Goal: Task Accomplishment & Management: Use online tool/utility

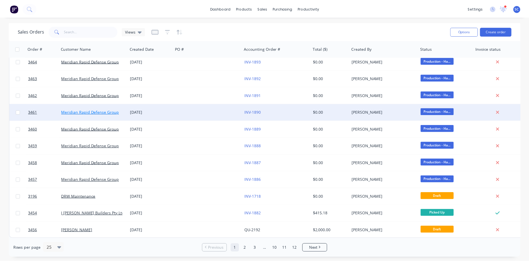
scroll to position [244, 0]
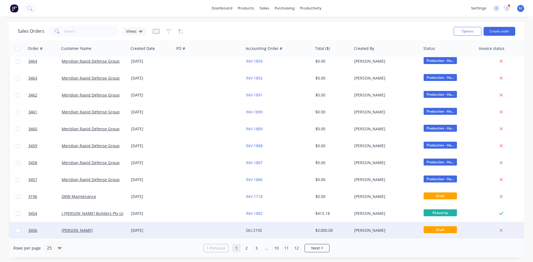
click at [190, 228] on div at bounding box center [209, 230] width 69 height 17
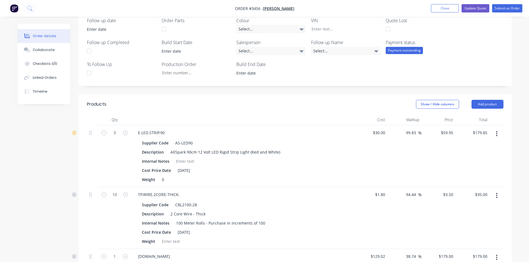
scroll to position [83, 0]
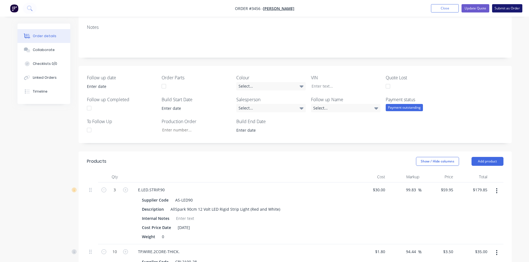
click at [498, 5] on button "Submit as Order" at bounding box center [507, 8] width 30 height 8
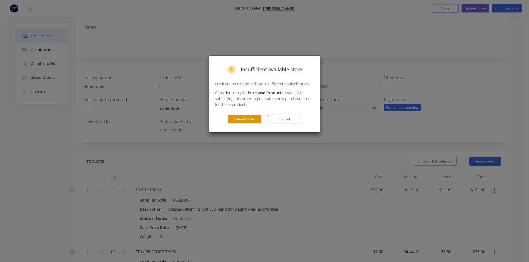
click at [243, 120] on button "Submit Order" at bounding box center [244, 119] width 33 height 8
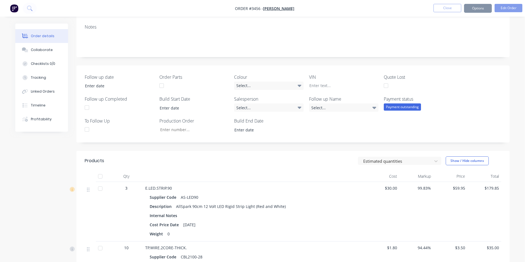
scroll to position [83, 0]
click at [477, 7] on button "Options" at bounding box center [478, 8] width 28 height 9
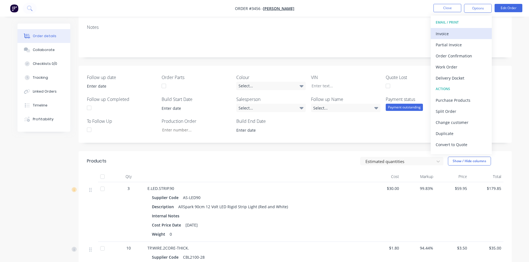
click at [452, 37] on div "Invoice" at bounding box center [460, 34] width 51 height 8
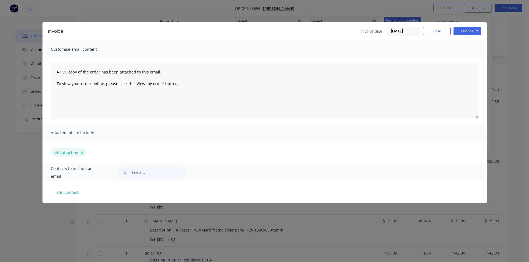
scroll to position [222, 0]
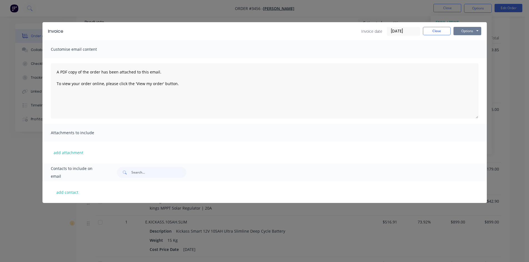
click at [472, 31] on button "Options" at bounding box center [467, 31] width 28 height 8
click at [461, 38] on button "Preview" at bounding box center [471, 40] width 36 height 9
click at [435, 32] on button "Close" at bounding box center [437, 31] width 28 height 8
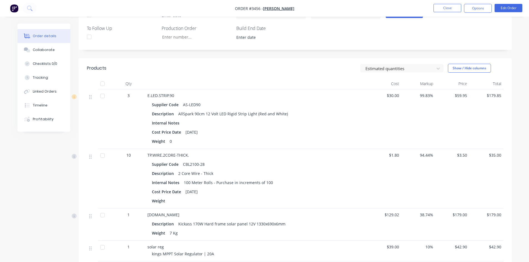
scroll to position [111, 0]
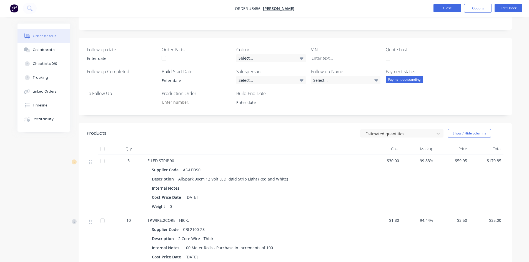
click at [443, 7] on button "Close" at bounding box center [447, 8] width 28 height 8
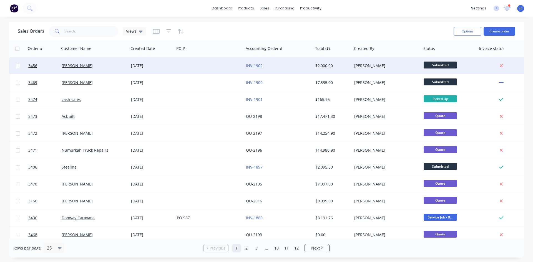
click at [303, 65] on div "INV-1902" at bounding box center [277, 66] width 62 height 6
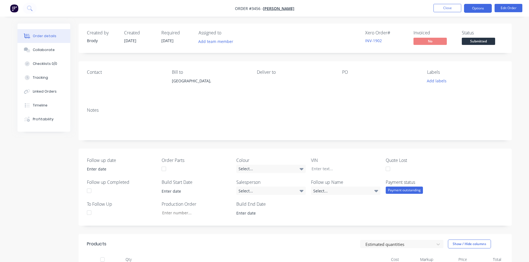
click at [474, 7] on button "Options" at bounding box center [478, 8] width 28 height 9
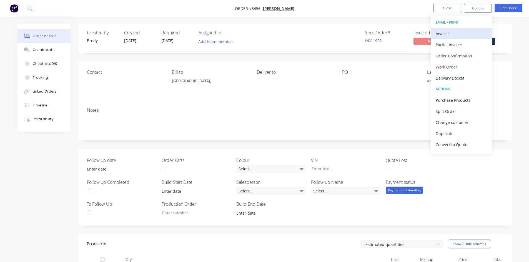
click at [440, 31] on div "Invoice" at bounding box center [460, 34] width 51 height 8
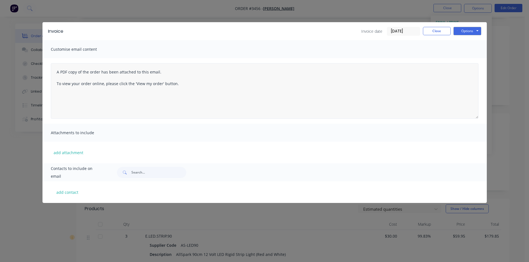
scroll to position [111, 0]
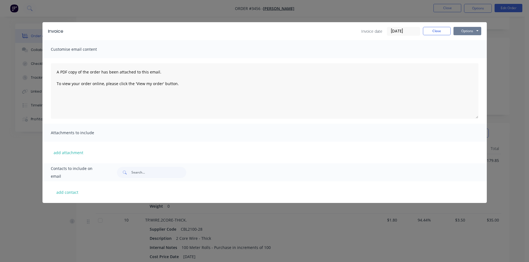
click at [463, 32] on button "Options" at bounding box center [467, 31] width 28 height 8
click at [465, 52] on button "Print" at bounding box center [471, 50] width 36 height 9
click at [430, 33] on button "Close" at bounding box center [437, 31] width 28 height 8
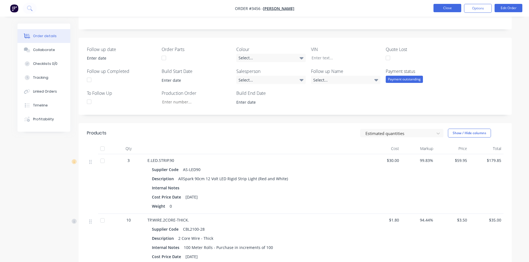
click at [450, 7] on button "Close" at bounding box center [447, 8] width 28 height 8
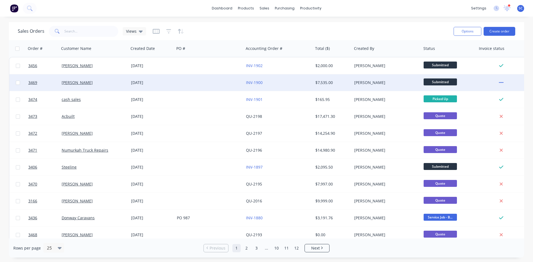
click at [203, 83] on div at bounding box center [209, 82] width 69 height 17
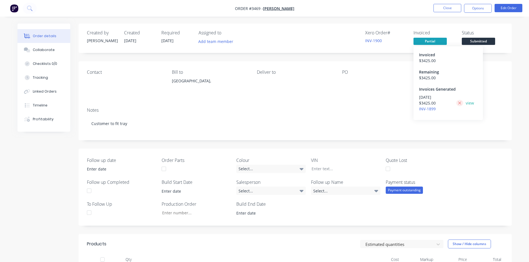
click at [457, 102] on button at bounding box center [459, 103] width 7 height 6
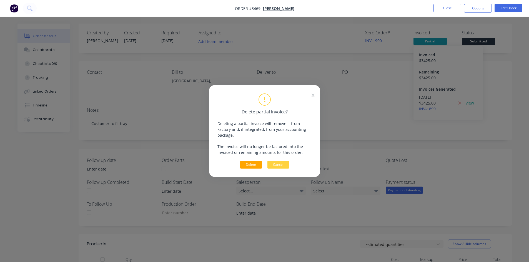
click at [252, 163] on button "Delete" at bounding box center [251, 165] width 22 height 8
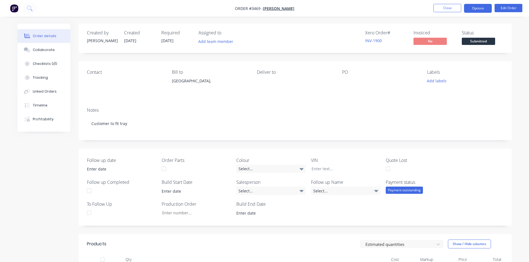
click at [473, 7] on button "Options" at bounding box center [478, 8] width 28 height 9
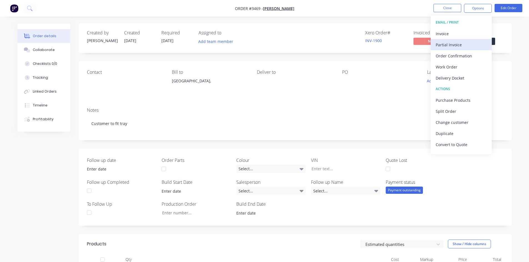
click at [450, 44] on div "Partial Invoice" at bounding box center [460, 45] width 51 height 8
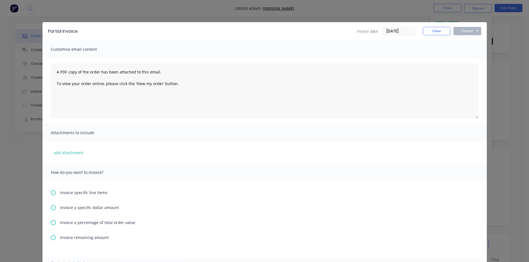
click at [52, 209] on icon at bounding box center [53, 207] width 5 height 5
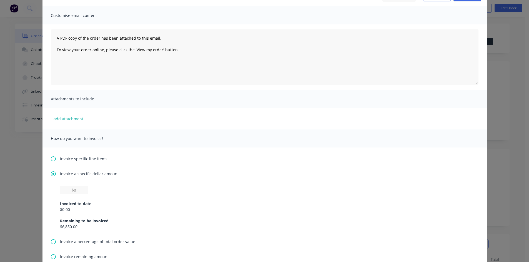
scroll to position [83, 0]
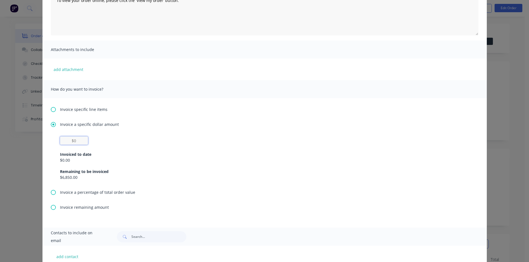
click at [76, 141] on input "text" at bounding box center [74, 141] width 28 height 8
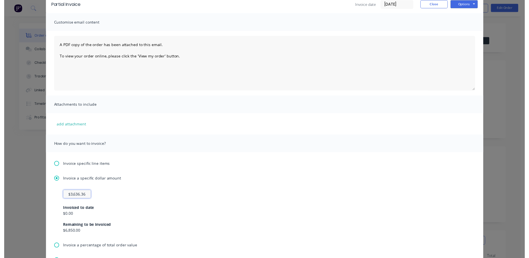
scroll to position [0, 0]
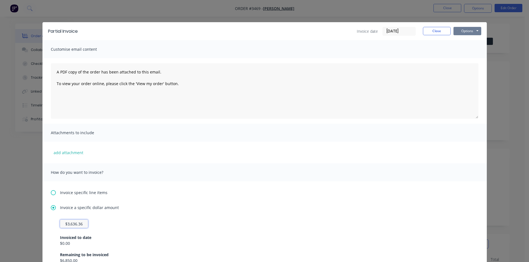
type input "$3,636.36"
click at [465, 34] on button "Options" at bounding box center [467, 31] width 28 height 8
click at [464, 51] on button "Print" at bounding box center [471, 50] width 36 height 9
click at [440, 30] on button "Close" at bounding box center [437, 31] width 28 height 8
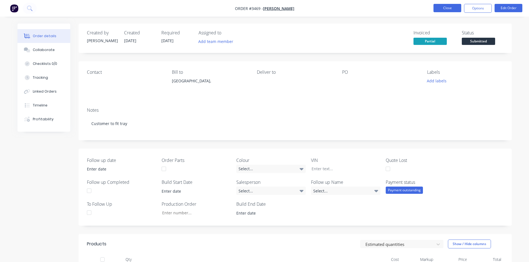
click at [439, 9] on button "Close" at bounding box center [447, 8] width 28 height 8
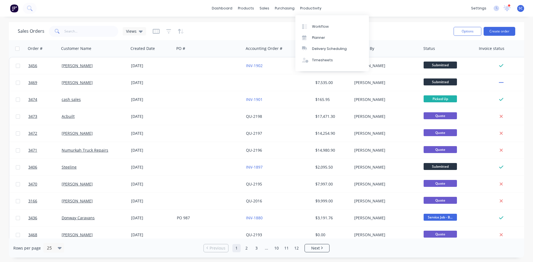
drag, startPoint x: 306, startPoint y: 11, endPoint x: 257, endPoint y: 38, distance: 55.6
click at [306, 11] on div "productivity" at bounding box center [310, 8] width 27 height 8
click at [309, 26] on div at bounding box center [306, 26] width 8 height 5
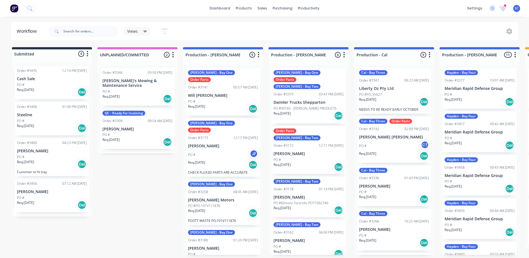
click at [62, 197] on div "PO #" at bounding box center [52, 197] width 70 height 5
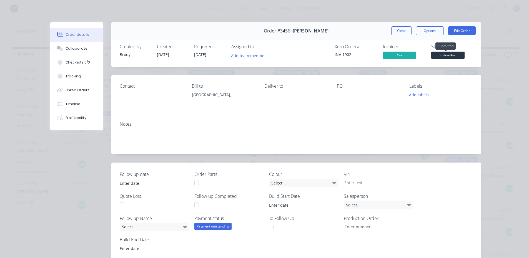
click at [442, 54] on span "Submitted" at bounding box center [447, 55] width 33 height 7
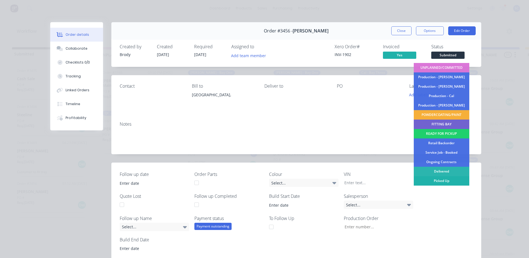
click at [428, 181] on div "Picked Up" at bounding box center [441, 180] width 56 height 9
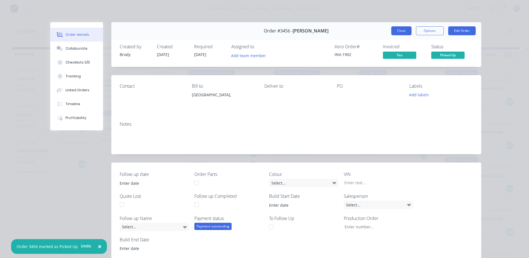
click at [395, 31] on button "Close" at bounding box center [401, 30] width 20 height 9
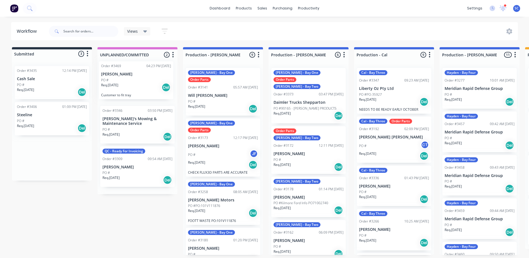
drag, startPoint x: 59, startPoint y: 160, endPoint x: 147, endPoint y: 82, distance: 117.8
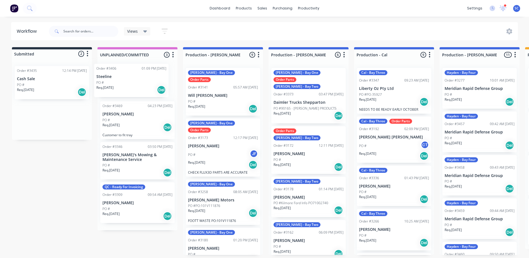
drag, startPoint x: 51, startPoint y: 122, endPoint x: 148, endPoint y: 82, distance: 105.0
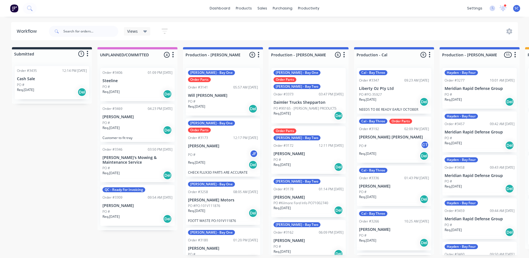
click at [53, 85] on div "PO #" at bounding box center [52, 84] width 70 height 5
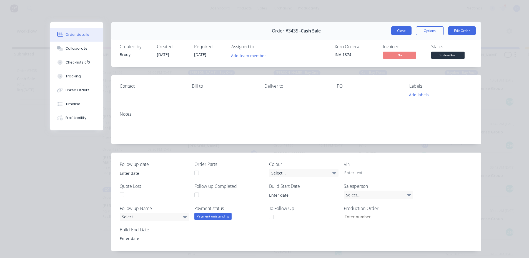
click at [399, 30] on button "Close" at bounding box center [401, 30] width 20 height 9
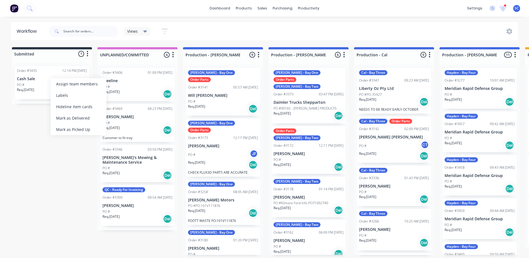
click at [37, 86] on div "PO #" at bounding box center [52, 84] width 70 height 5
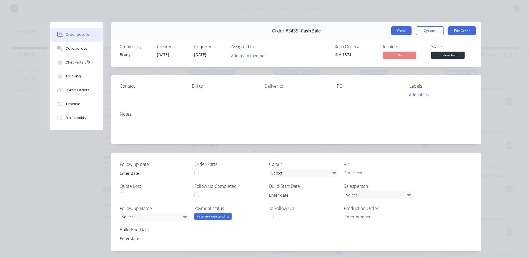
click at [403, 32] on button "Close" at bounding box center [401, 30] width 20 height 9
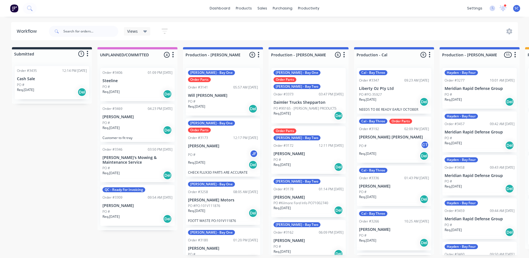
click at [305, 106] on p "PO #90165 - [PERSON_NAME] PRODUCTS" at bounding box center [304, 108] width 63 height 5
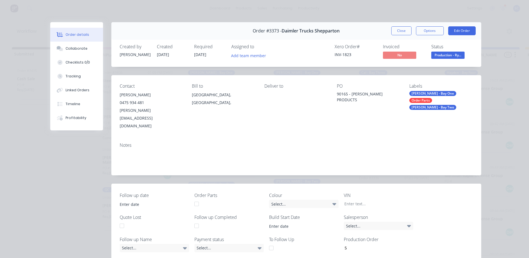
click at [397, 36] on div "Order #3373 - Daimler Trucks Shepparton Close Options Edit Order" at bounding box center [296, 30] width 370 height 17
click at [397, 33] on button "Close" at bounding box center [401, 30] width 20 height 9
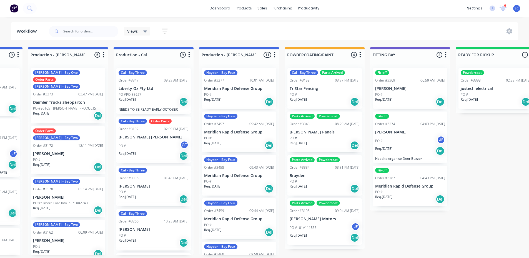
scroll to position [1, 242]
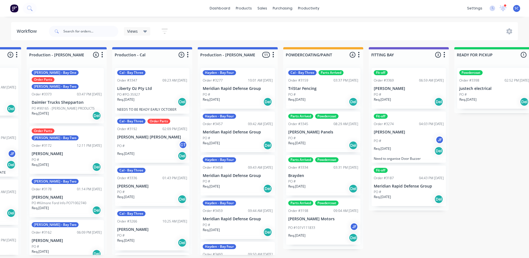
click at [368, 31] on div "Views Save new view None (Default) edit Production edit Service View edit Show/…" at bounding box center [283, 31] width 470 height 17
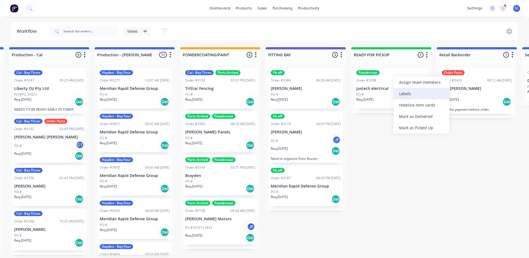
click at [409, 96] on div "Labels" at bounding box center [421, 93] width 56 height 11
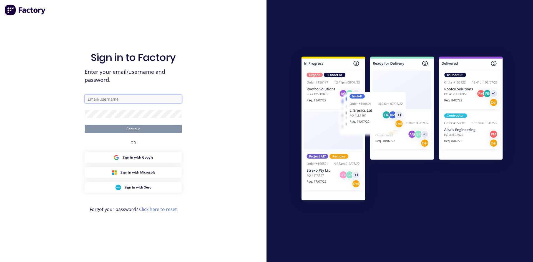
type input "[PERSON_NAME][EMAIL_ADDRESS][DOMAIN_NAME]"
click at [119, 131] on button "Continue" at bounding box center [133, 129] width 97 height 8
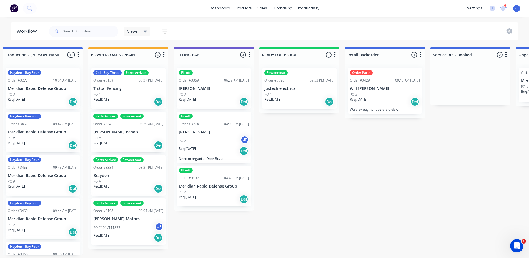
scroll to position [0, 438]
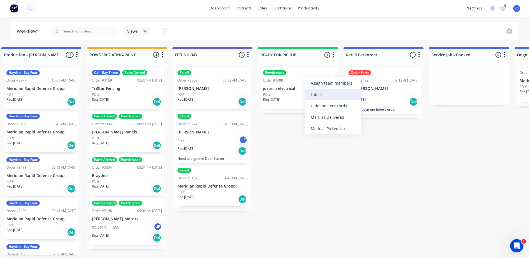
click at [315, 93] on div "Labels" at bounding box center [333, 94] width 56 height 11
click at [312, 94] on div "Labels" at bounding box center [329, 94] width 56 height 11
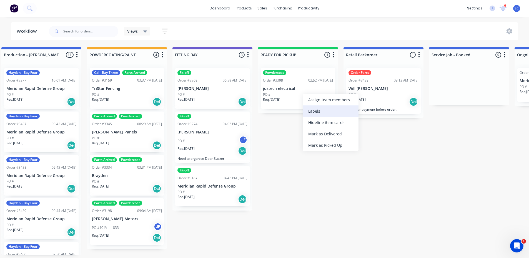
click at [311, 112] on div "Labels" at bounding box center [330, 110] width 56 height 11
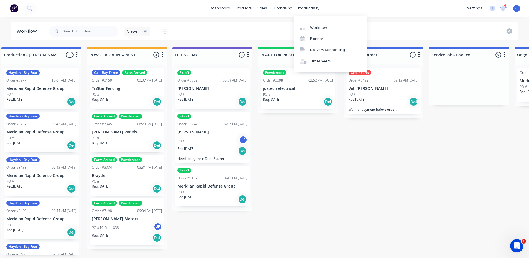
click at [293, 92] on div "PO #" at bounding box center [298, 94] width 70 height 5
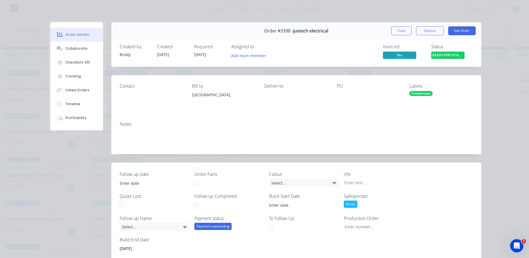
click at [417, 101] on div "Labels Powdercoat" at bounding box center [441, 96] width 64 height 25
click at [433, 93] on div "Powdercoat" at bounding box center [441, 93] width 64 height 5
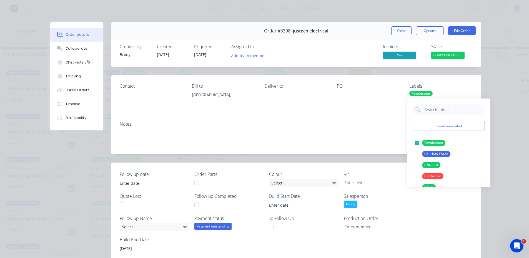
click at [246, 147] on div "Notes" at bounding box center [296, 135] width 370 height 37
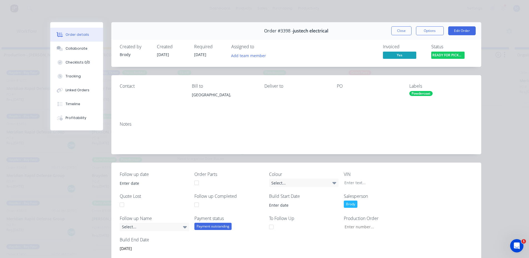
click at [212, 227] on div "Payment outstanding" at bounding box center [212, 226] width 37 height 7
click at [209, 226] on div "Payment outstanding" at bounding box center [212, 226] width 37 height 7
drag, startPoint x: 211, startPoint y: 225, endPoint x: 460, endPoint y: 30, distance: 315.6
click at [460, 30] on button "Edit Order" at bounding box center [461, 30] width 27 height 9
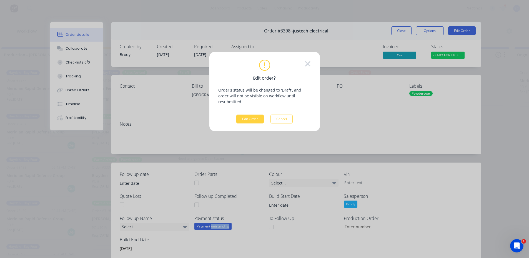
scroll to position [0, 438]
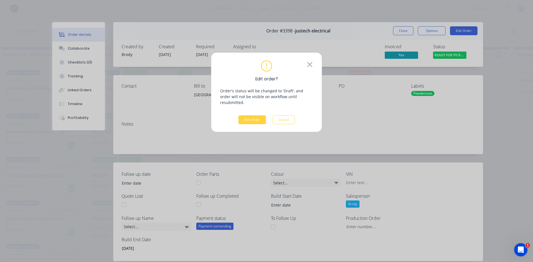
click at [308, 66] on icon at bounding box center [309, 64] width 5 height 5
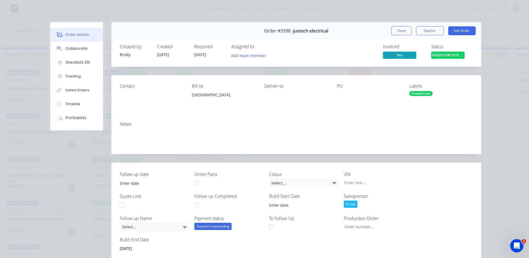
drag, startPoint x: 438, startPoint y: 95, endPoint x: 452, endPoint y: 99, distance: 13.8
click at [452, 99] on div "Labels Powdercoat" at bounding box center [441, 96] width 64 height 25
click at [438, 93] on div "Powdercoat" at bounding box center [441, 93] width 64 height 5
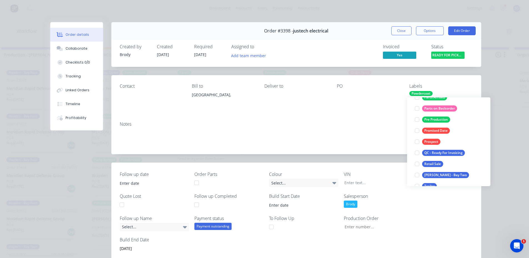
scroll to position [189, 0]
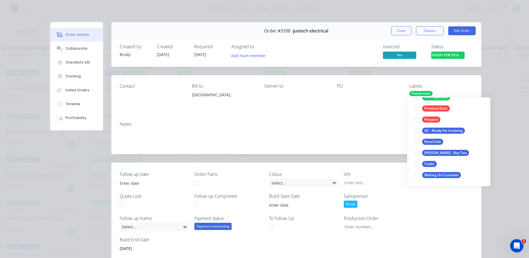
click at [393, 31] on button "Close" at bounding box center [401, 30] width 20 height 9
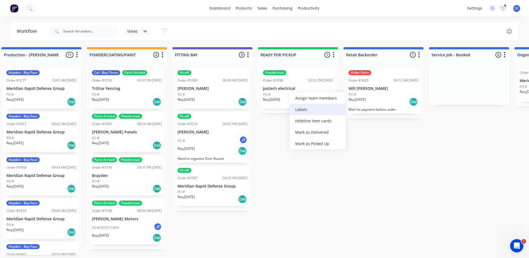
click at [294, 107] on div "Labels" at bounding box center [317, 109] width 56 height 11
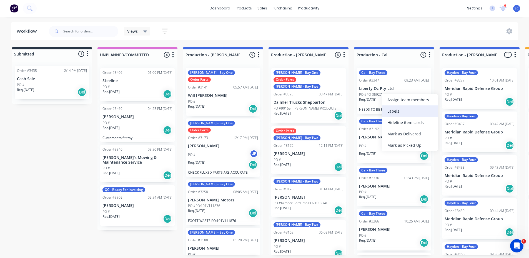
click at [389, 112] on div "Labels" at bounding box center [410, 110] width 56 height 11
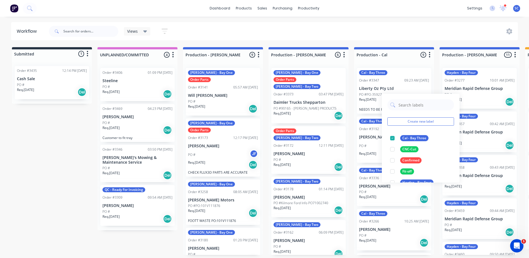
click at [387, 41] on div "Workflow Views Save new view None (Default) edit Production edit Service View e…" at bounding box center [264, 134] width 529 height 225
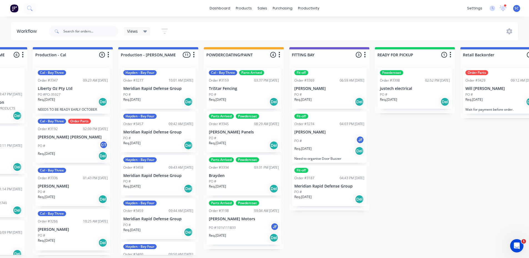
scroll to position [0, 367]
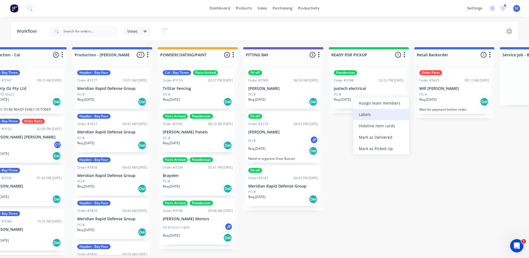
click at [368, 113] on div "Labels" at bounding box center [381, 114] width 56 height 11
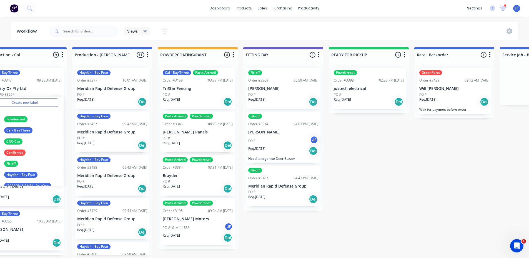
scroll to position [0, 0]
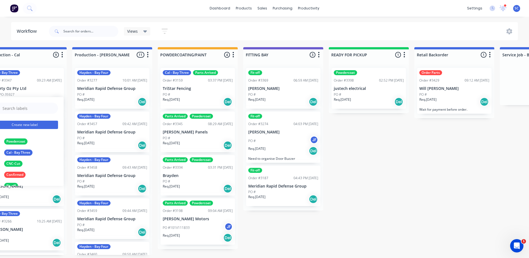
click at [21, 125] on button "Create new label" at bounding box center [24, 125] width 67 height 8
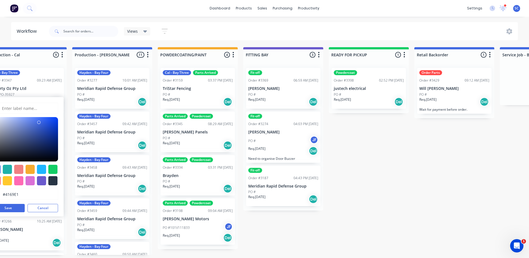
click at [17, 110] on input "text" at bounding box center [28, 108] width 54 height 11
type input "Payment Received"
click at [52, 170] on div at bounding box center [52, 169] width 9 height 9
type input "#13CE66"
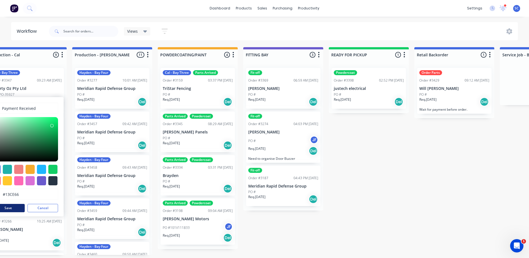
click at [16, 208] on button "Save" at bounding box center [7, 208] width 33 height 8
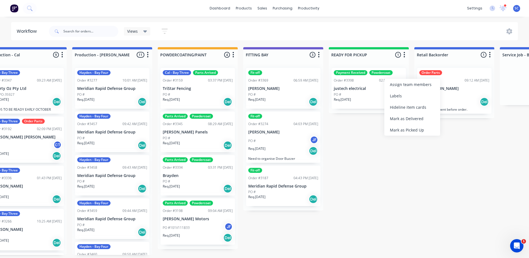
click at [402, 96] on div "Labels" at bounding box center [412, 95] width 56 height 11
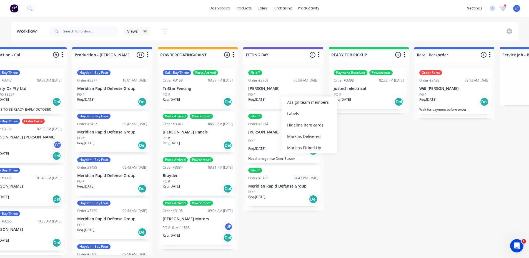
click at [281, 88] on p "[PERSON_NAME]" at bounding box center [283, 88] width 70 height 5
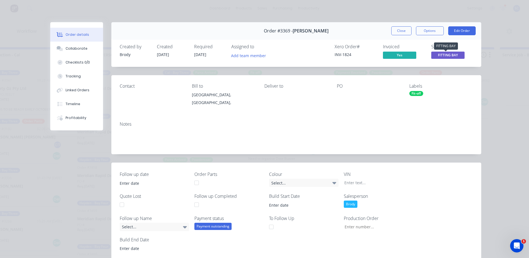
click at [439, 54] on span "FITTING BAY" at bounding box center [447, 55] width 33 height 7
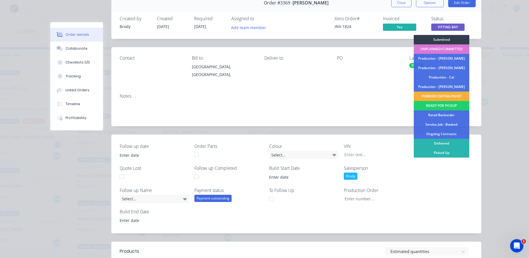
scroll to position [28, 0]
click at [429, 152] on div "Picked Up" at bounding box center [441, 152] width 56 height 9
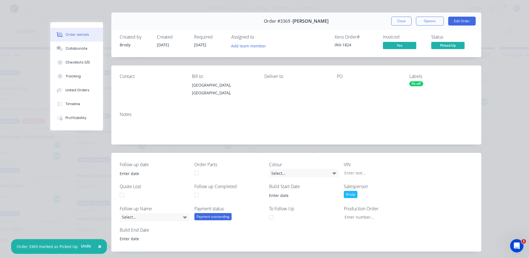
scroll to position [0, 0]
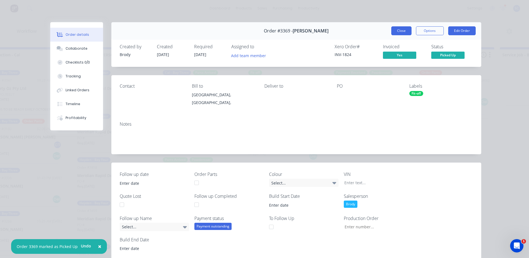
click at [403, 32] on button "Close" at bounding box center [401, 30] width 20 height 9
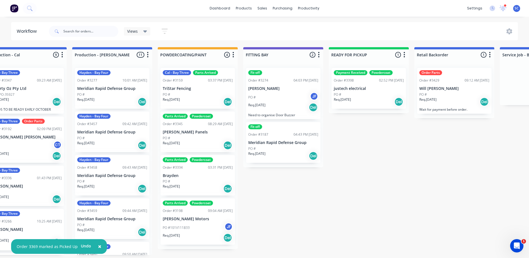
click at [282, 89] on p "[PERSON_NAME]" at bounding box center [283, 88] width 70 height 5
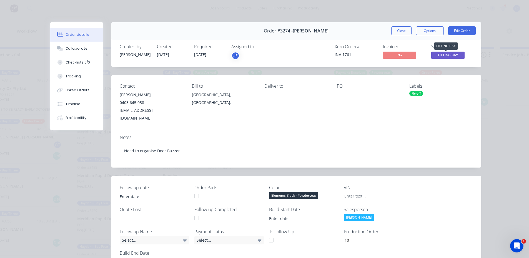
click at [445, 58] on span "FITTING BAY" at bounding box center [447, 55] width 33 height 7
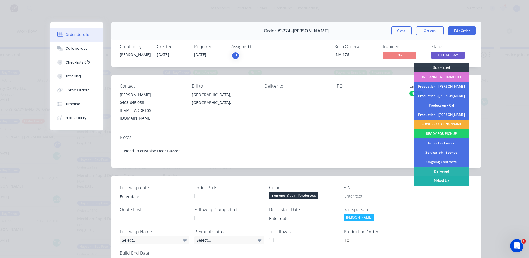
click at [428, 182] on div "Picked Up" at bounding box center [441, 180] width 56 height 9
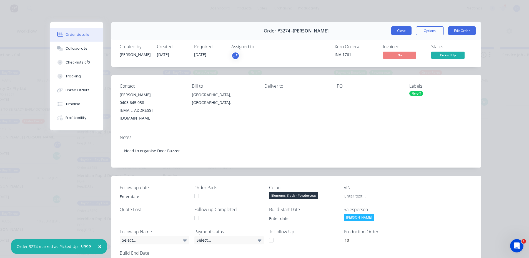
click at [393, 30] on button "Close" at bounding box center [401, 30] width 20 height 9
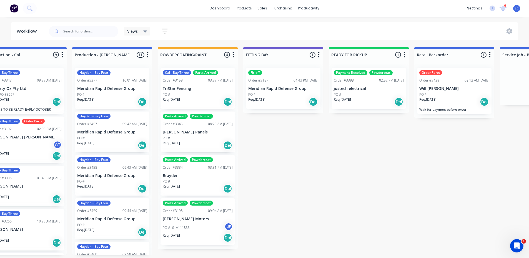
click at [327, 180] on div "Submitted 1 Status colour #273444 hex #273444 Save Cancel Summaries Total order…" at bounding box center [212, 151] width 1167 height 208
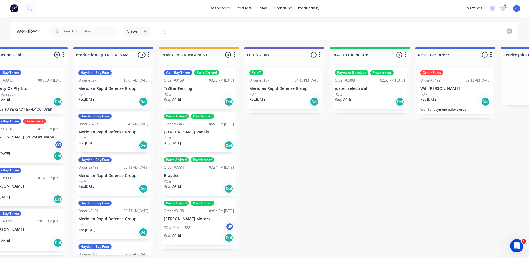
scroll to position [0, 315]
